Goal: Find specific page/section: Find specific page/section

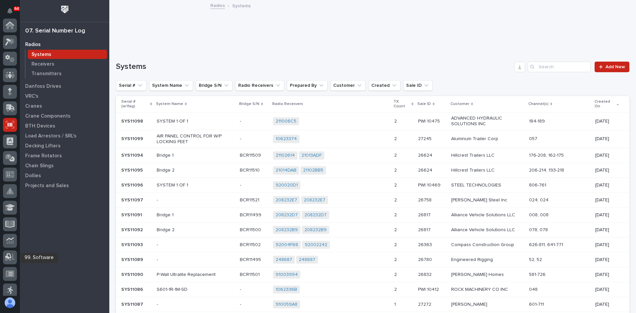
scroll to position [99, 0]
click at [44, 72] on p "Transmitters" at bounding box center [46, 74] width 30 height 6
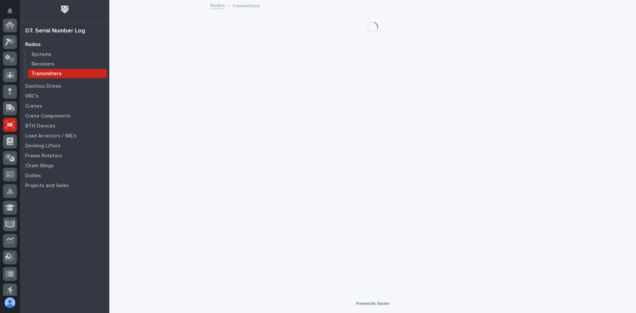
scroll to position [99, 0]
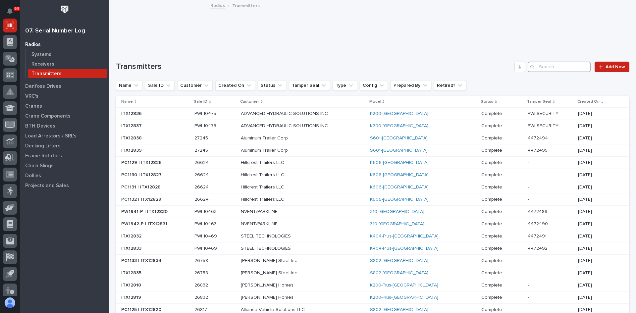
click at [540, 68] on input "Search" at bounding box center [559, 67] width 63 height 11
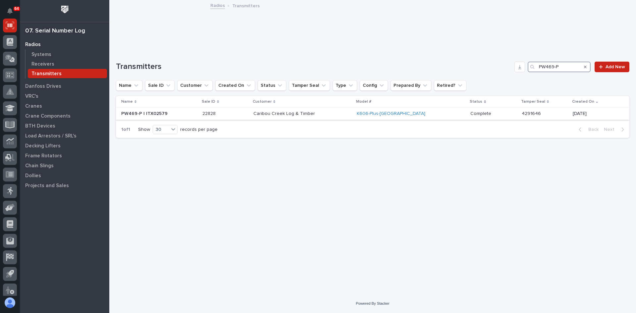
type input "PW469-P"
click at [248, 116] on p at bounding box center [225, 114] width 46 height 6
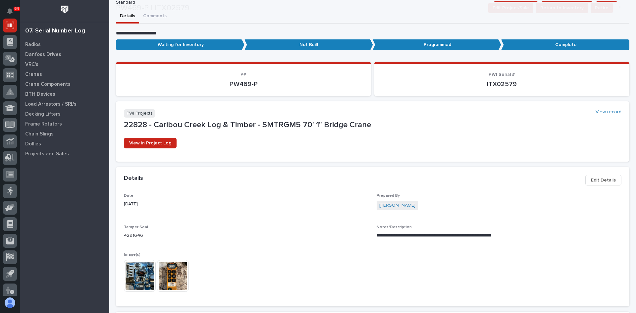
scroll to position [99, 0]
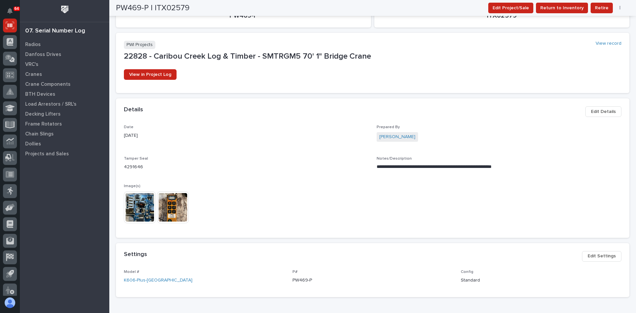
click at [143, 205] on img at bounding box center [140, 207] width 32 height 32
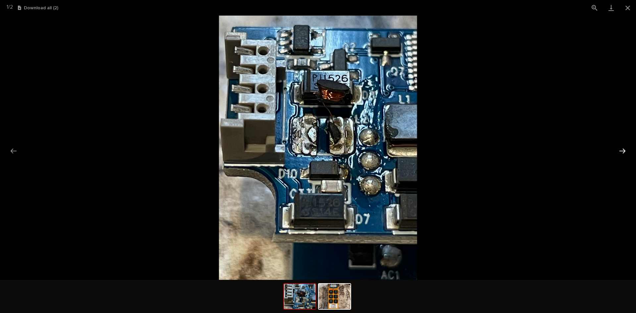
click at [622, 150] on button "Next slide" at bounding box center [622, 150] width 14 height 13
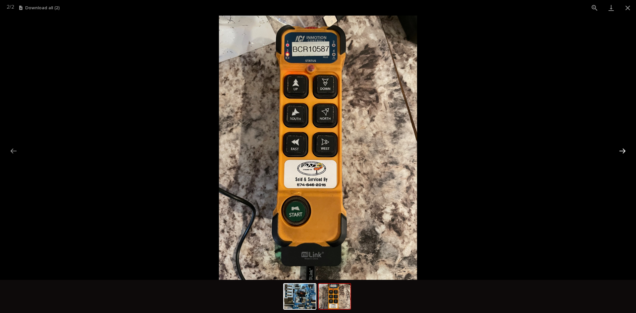
click at [622, 150] on button "Next slide" at bounding box center [622, 150] width 14 height 13
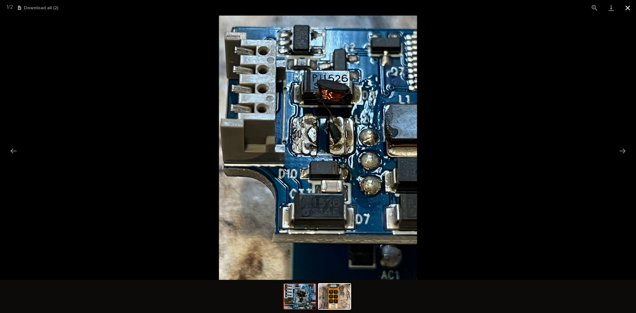
click at [629, 8] on button "Close gallery" at bounding box center [627, 8] width 17 height 16
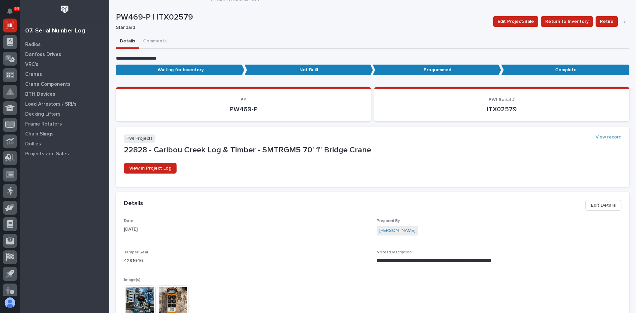
scroll to position [0, 0]
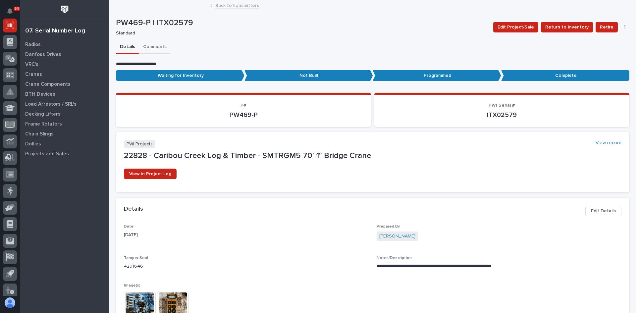
click at [149, 46] on button "Comments" at bounding box center [154, 47] width 31 height 14
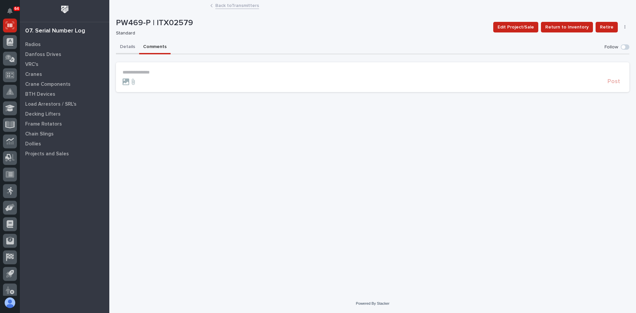
click at [127, 48] on button "Details" at bounding box center [127, 47] width 23 height 14
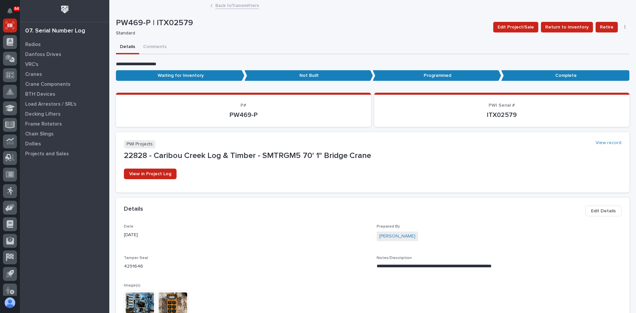
click at [228, 6] on link "Back to Transmitters" at bounding box center [237, 5] width 44 height 8
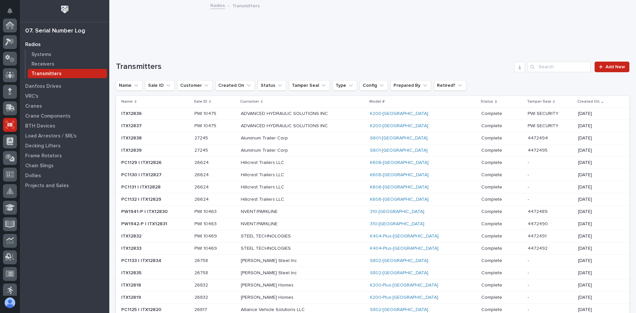
scroll to position [99, 0]
click at [541, 69] on input "Search" at bounding box center [559, 67] width 63 height 11
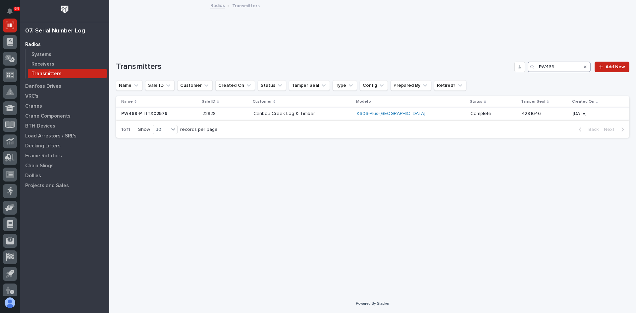
type input "PW469"
click at [339, 113] on p "Caribou Creek Log & Timber" at bounding box center [302, 114] width 98 height 6
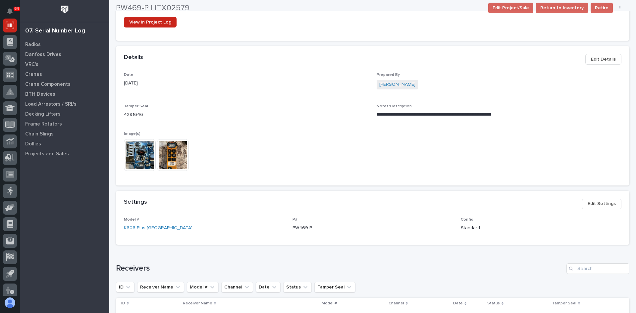
scroll to position [166, 0]
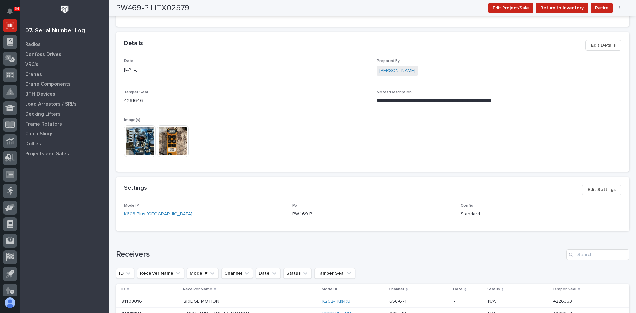
click at [136, 140] on img at bounding box center [140, 141] width 32 height 32
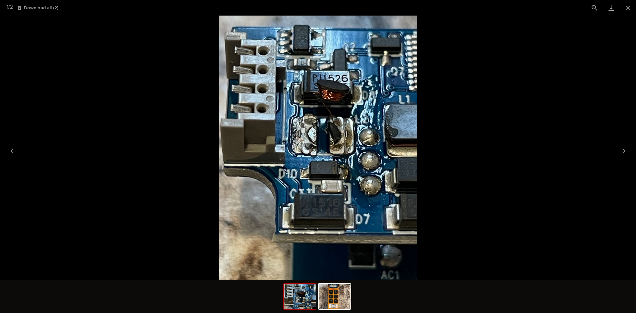
scroll to position [0, 0]
click at [333, 128] on img at bounding box center [318, 148] width 198 height 264
click at [334, 127] on img at bounding box center [318, 148] width 198 height 264
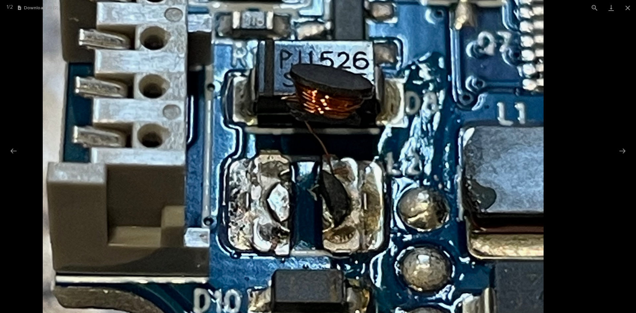
drag, startPoint x: 339, startPoint y: 129, endPoint x: 395, endPoint y: 187, distance: 80.3
click at [395, 187] on img at bounding box center [293, 236] width 501 height 668
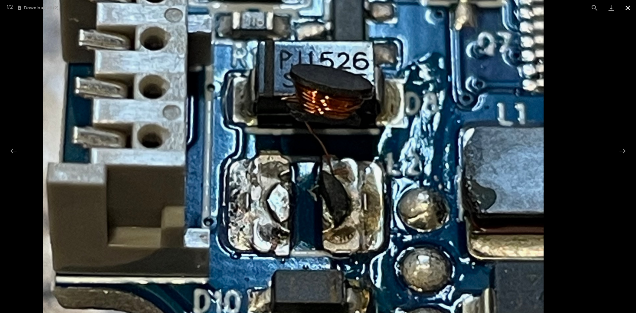
click at [627, 7] on button "Close gallery" at bounding box center [627, 8] width 17 height 16
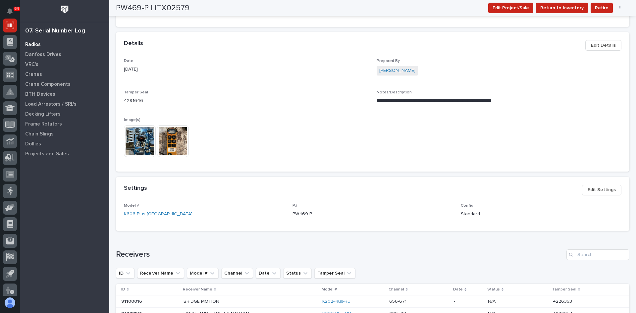
click at [33, 45] on p "Radios" at bounding box center [33, 45] width 16 height 6
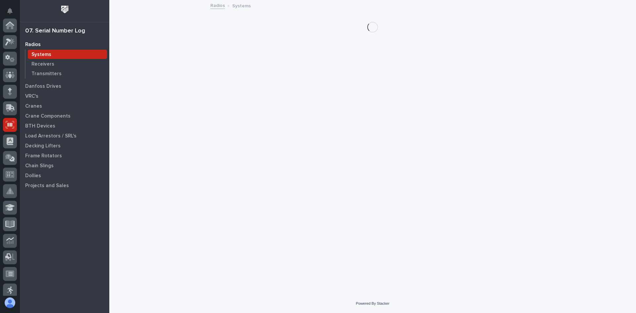
scroll to position [99, 0]
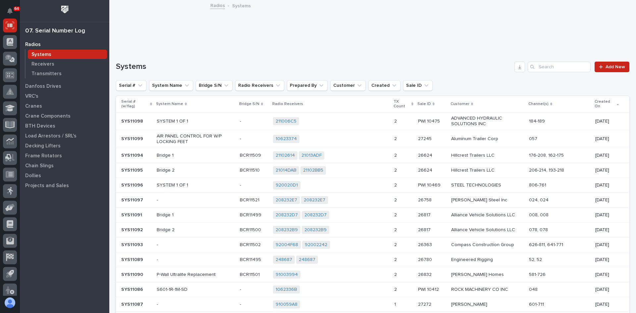
click at [56, 54] on div "Systems" at bounding box center [67, 54] width 79 height 9
click at [550, 62] on input "Search" at bounding box center [559, 67] width 63 height 11
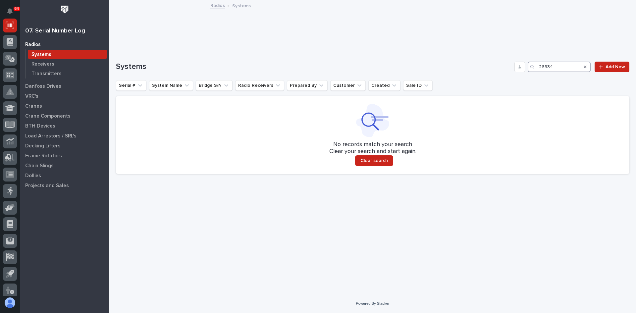
type input "26834"
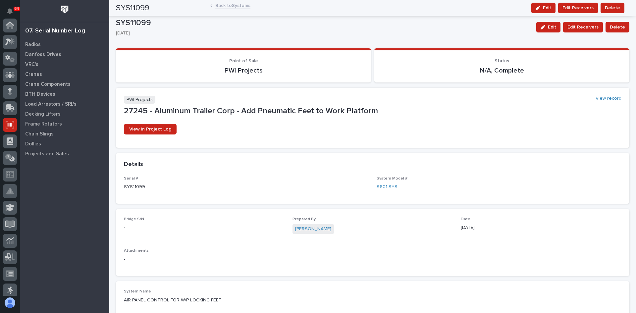
scroll to position [99, 0]
